Goal: Find specific page/section: Find specific page/section

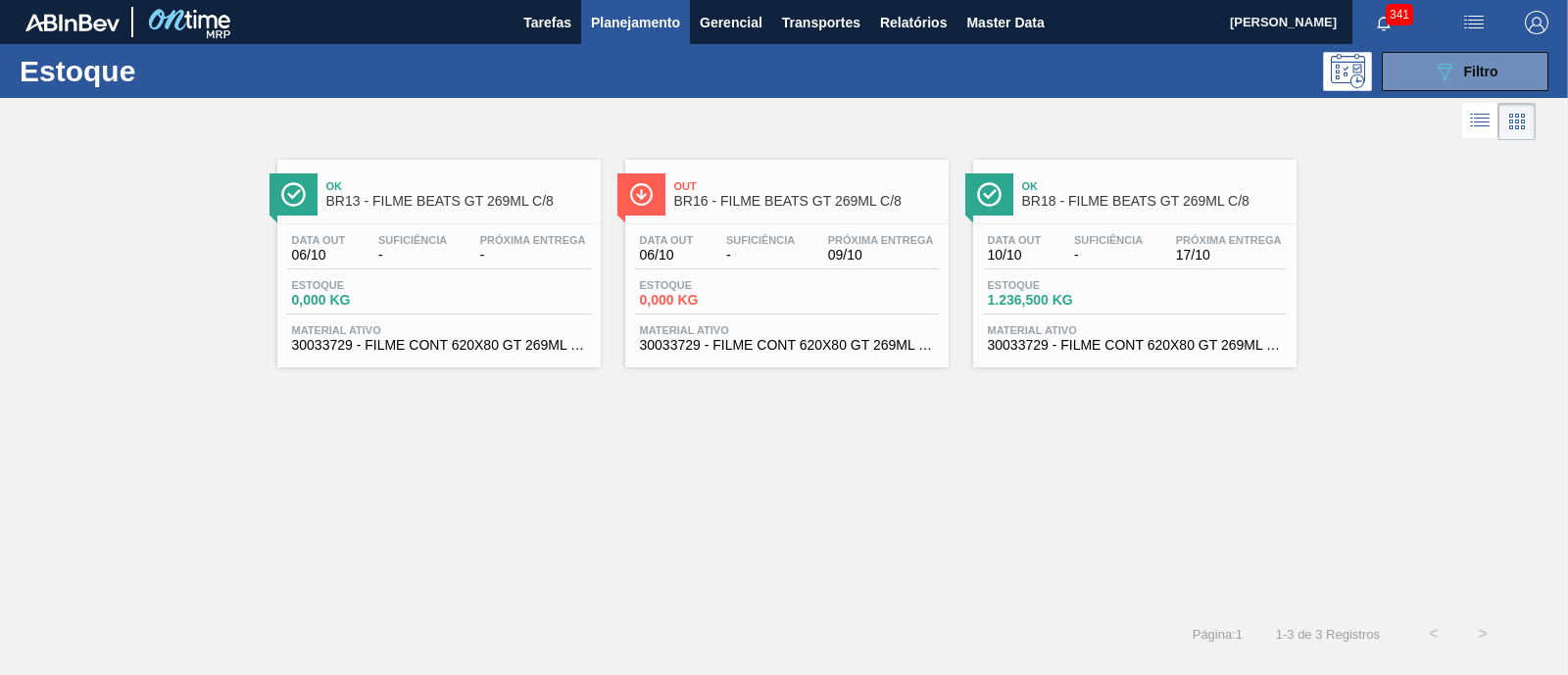
scroll to position [122, 0]
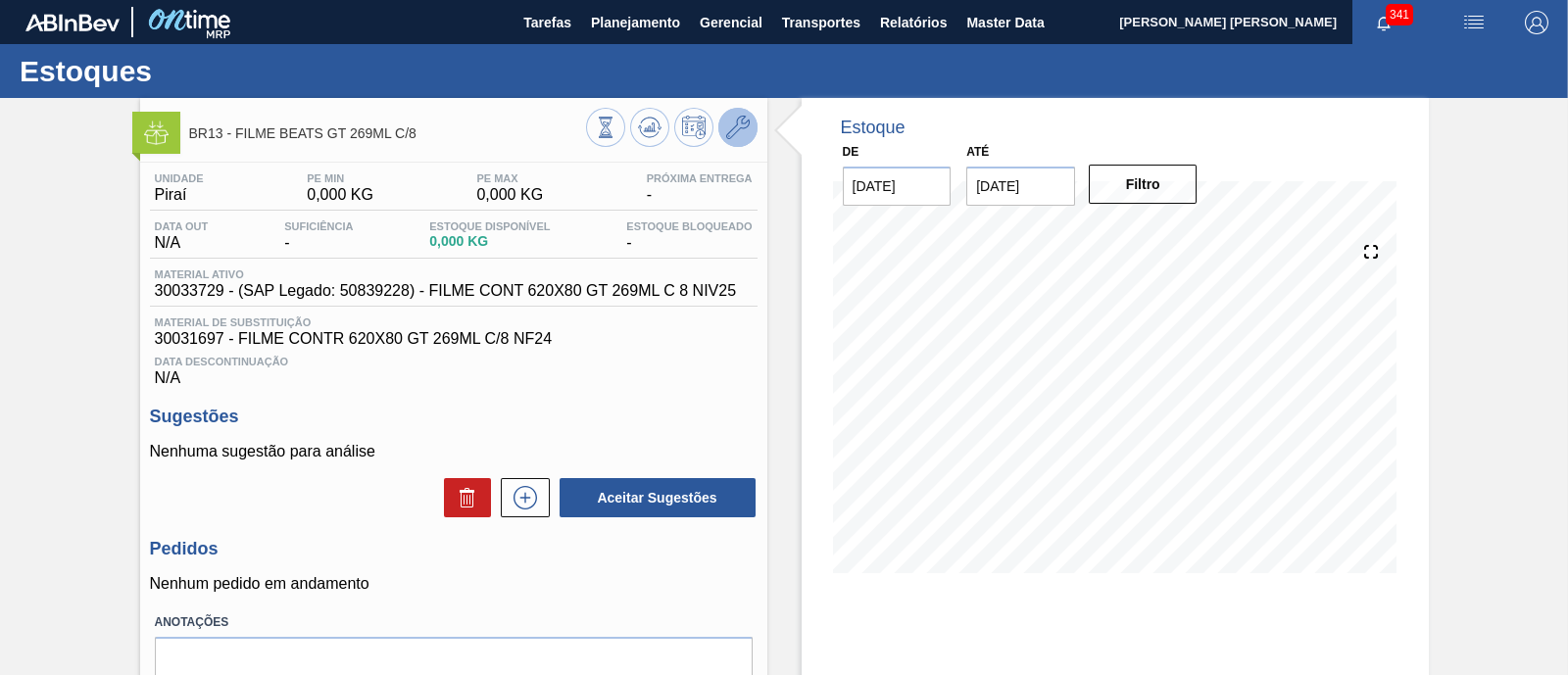
click at [726, 130] on icon at bounding box center [738, 128] width 24 height 24
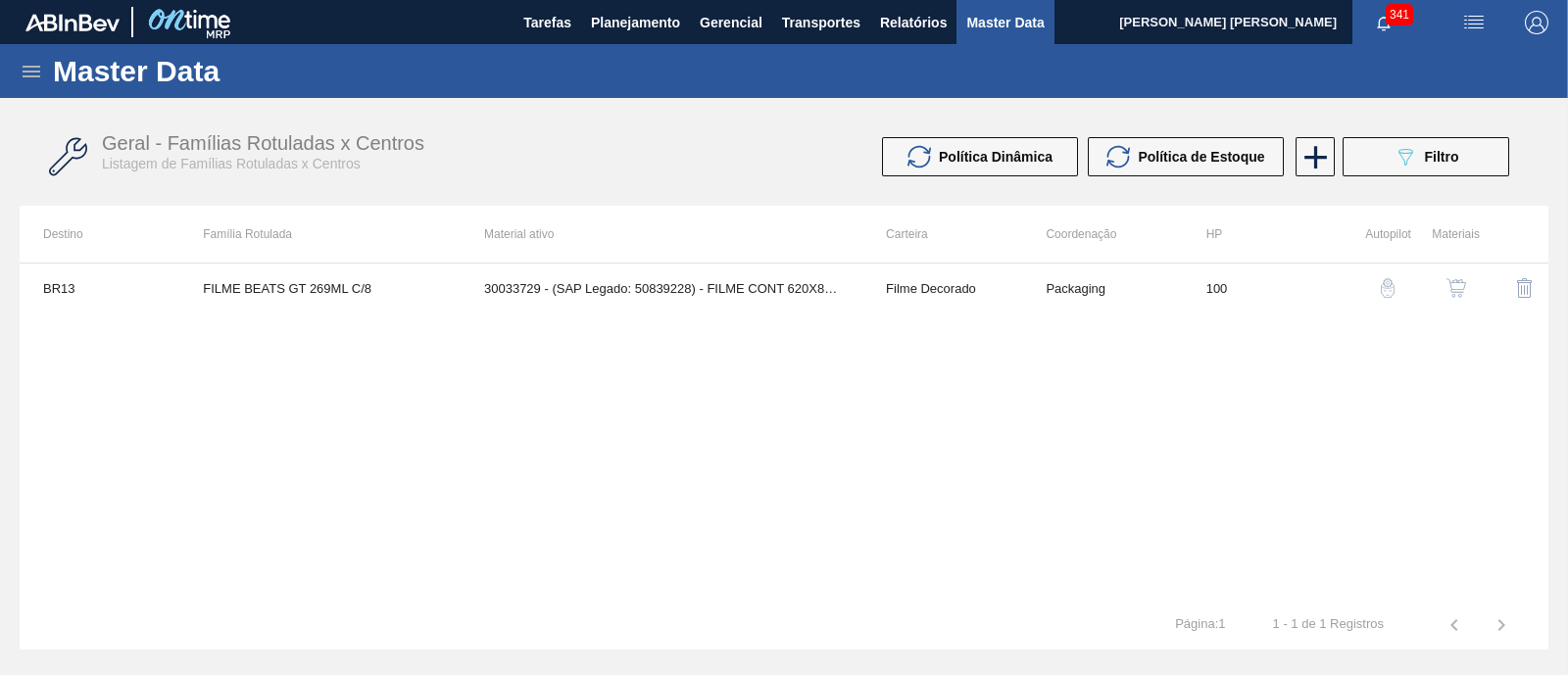
click at [1458, 286] on img "button" at bounding box center [1456, 288] width 20 height 20
